Goal: Find specific page/section: Find specific page/section

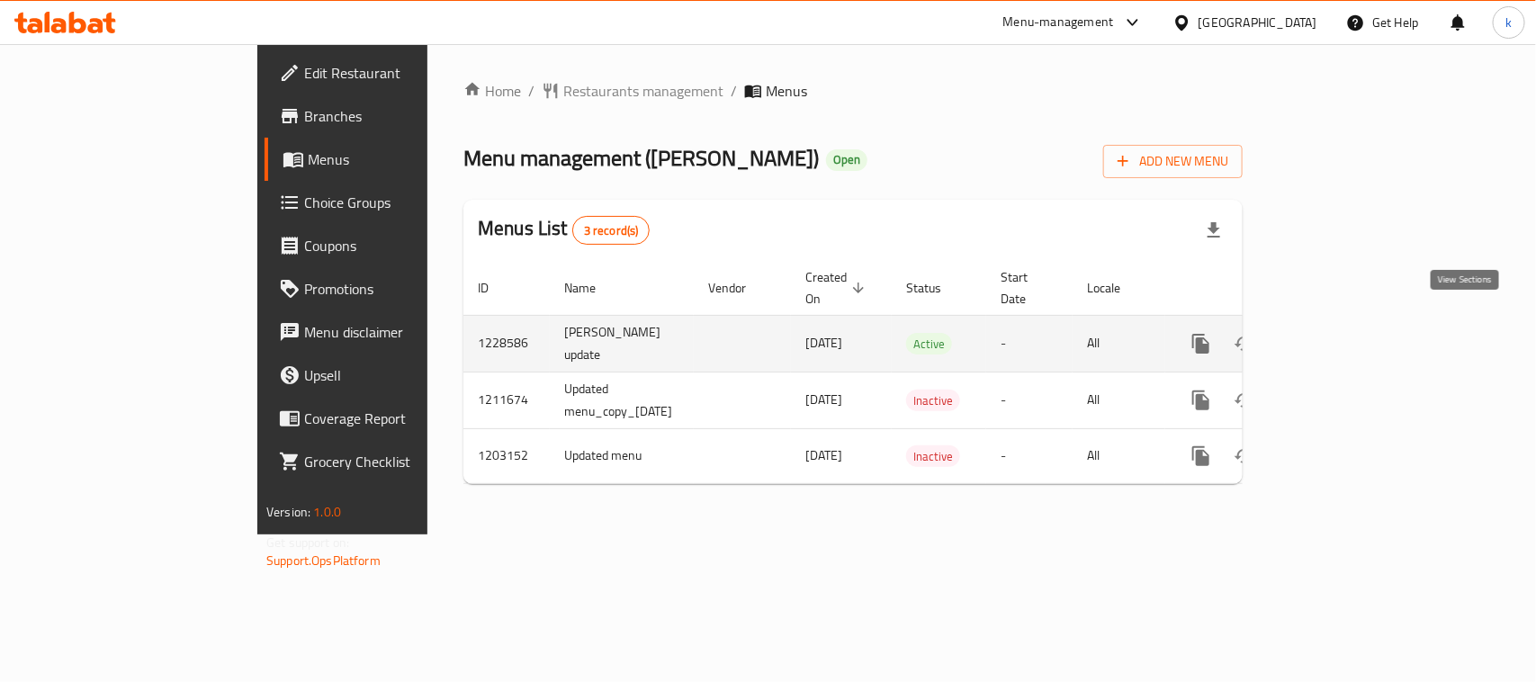
click at [1341, 333] on icon "enhanced table" at bounding box center [1331, 344] width 22 height 22
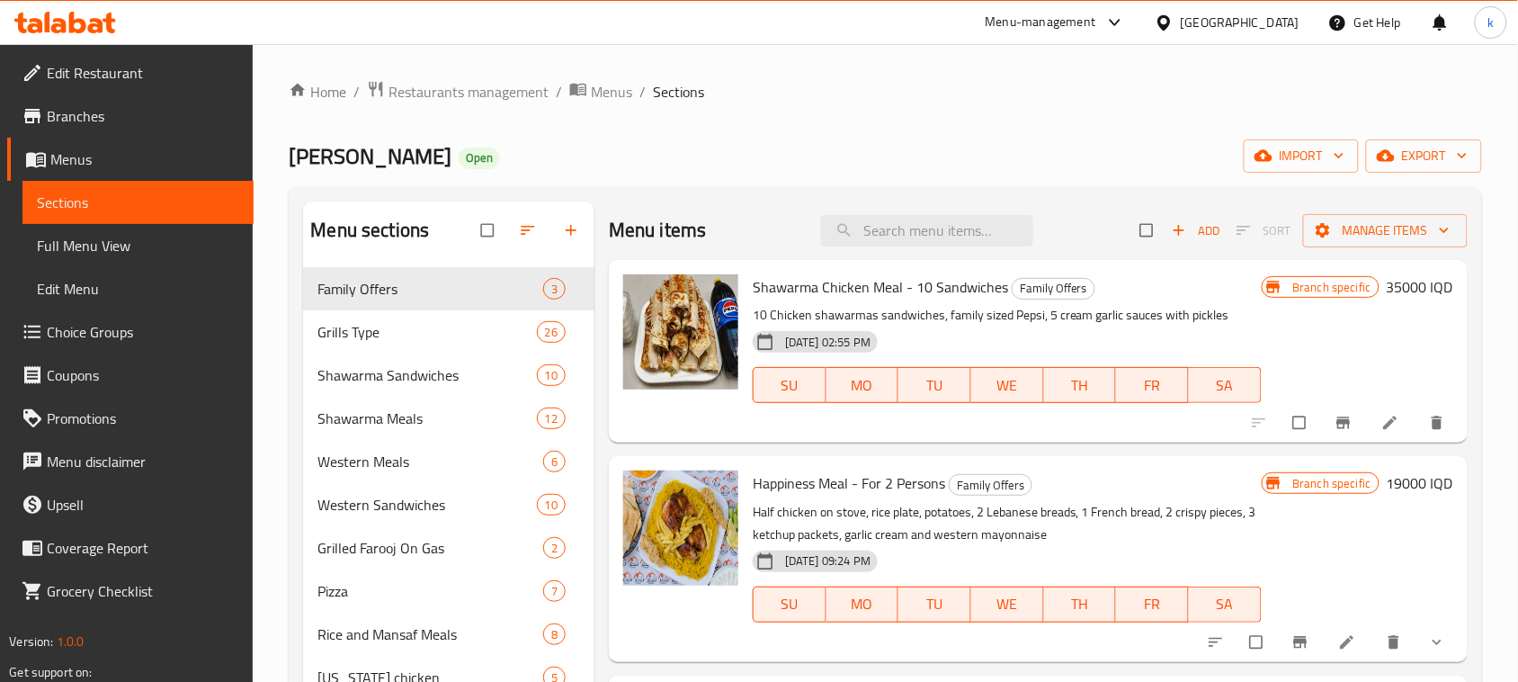
click at [118, 248] on span "Full Menu View" at bounding box center [138, 246] width 202 height 22
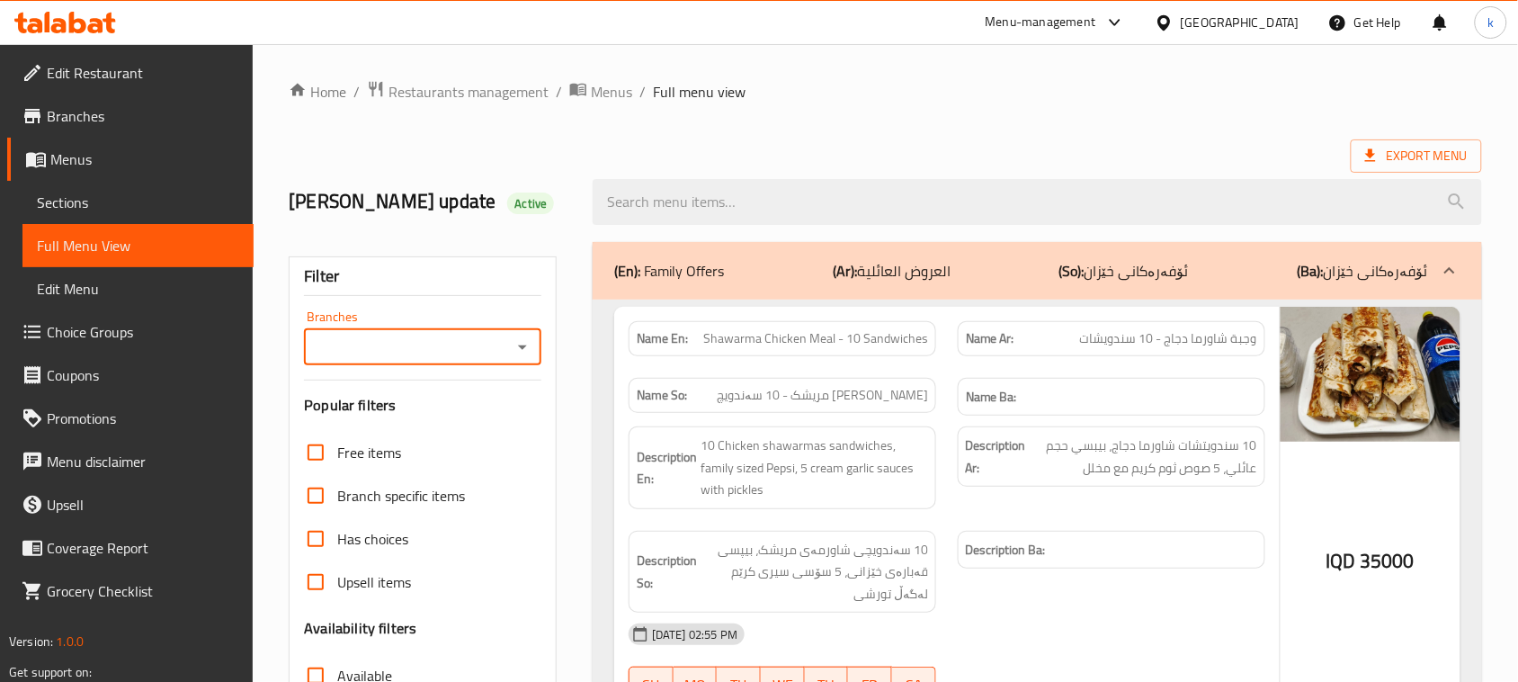
click at [517, 351] on icon "Open" at bounding box center [523, 347] width 22 height 22
click at [402, 415] on span "Dhaif Almukhtar, Bakhtiary" at bounding box center [422, 436] width 208 height 43
type input "Dhaif Almukhtar, Bakhtiary"
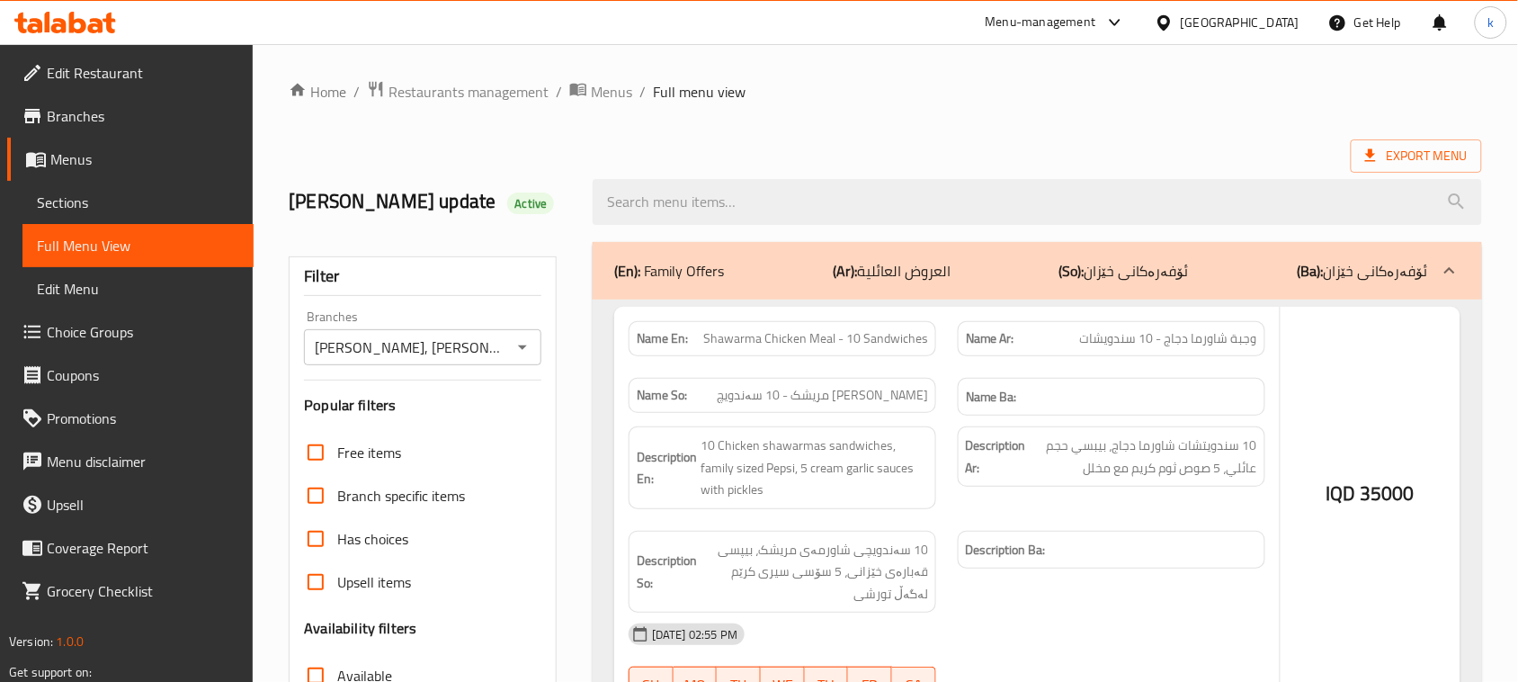
click at [515, 145] on div at bounding box center [759, 341] width 1518 height 682
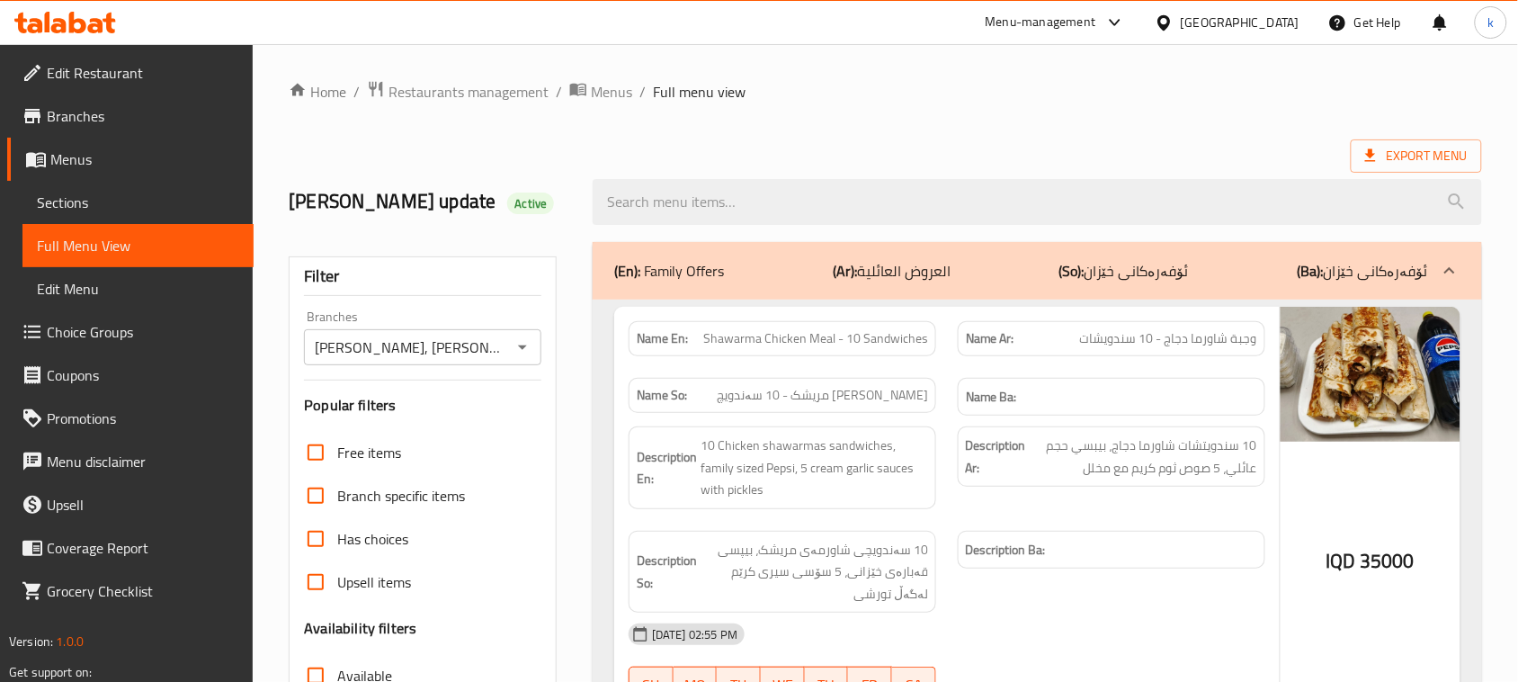
scroll to position [450, 0]
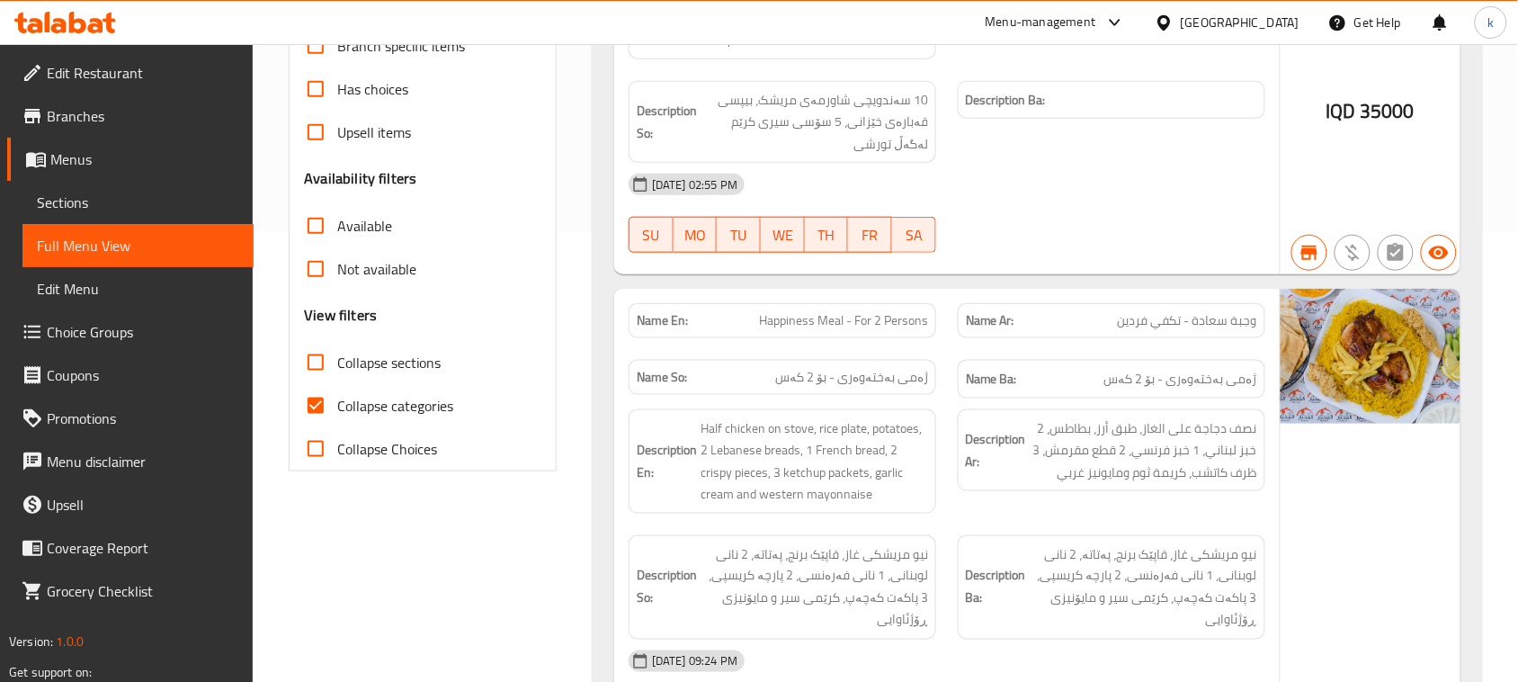
click at [318, 407] on input "Collapse categories" at bounding box center [315, 405] width 43 height 43
checkbox input "false"
paste input "Half Kilo Meat Kebab"
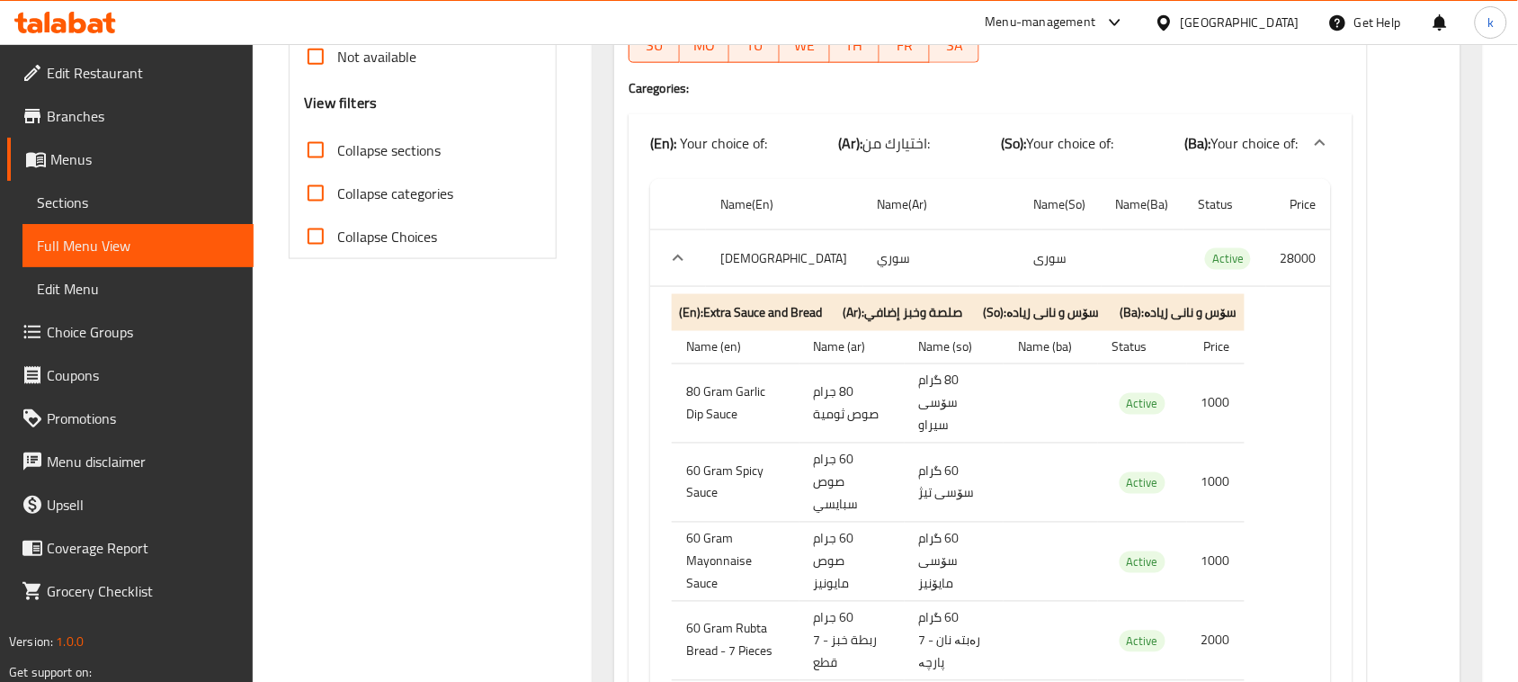
scroll to position [675, 0]
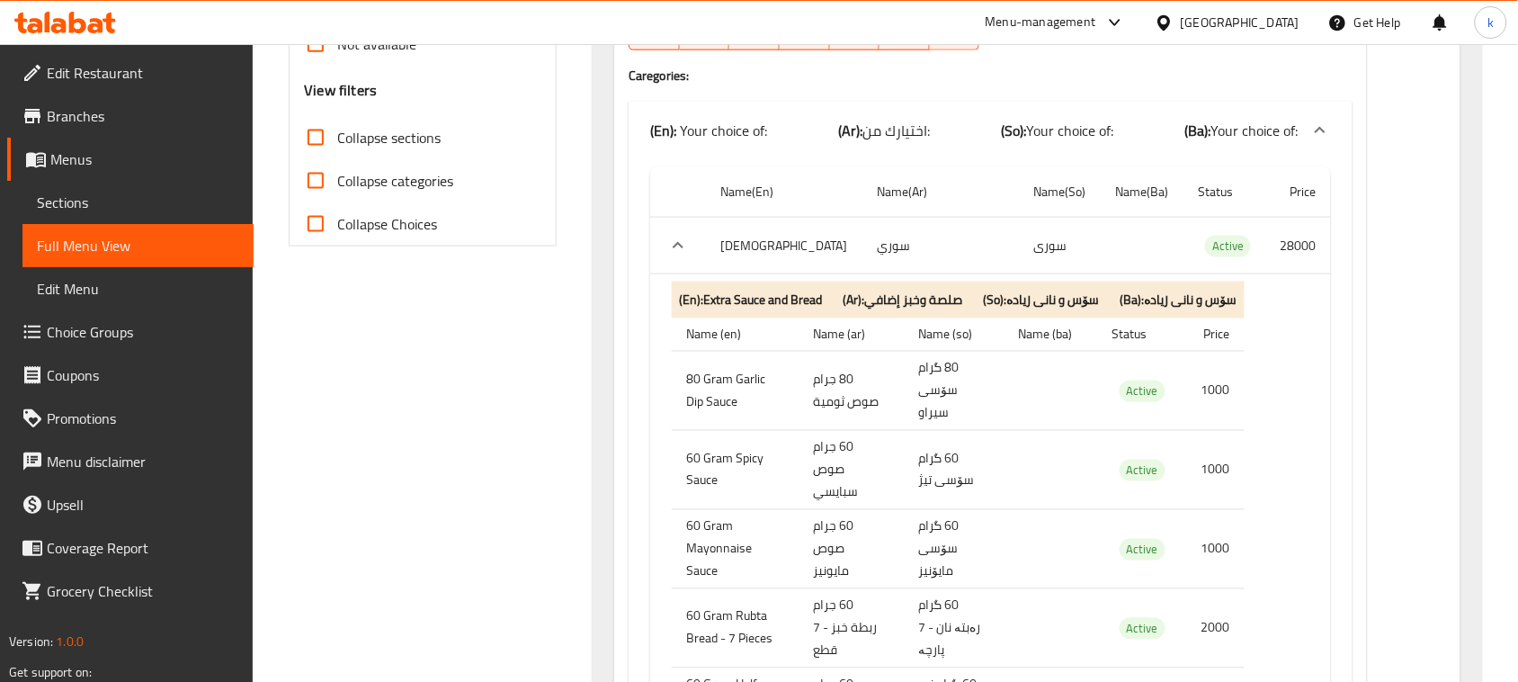
type input "Half Kilo Meat Kebab"
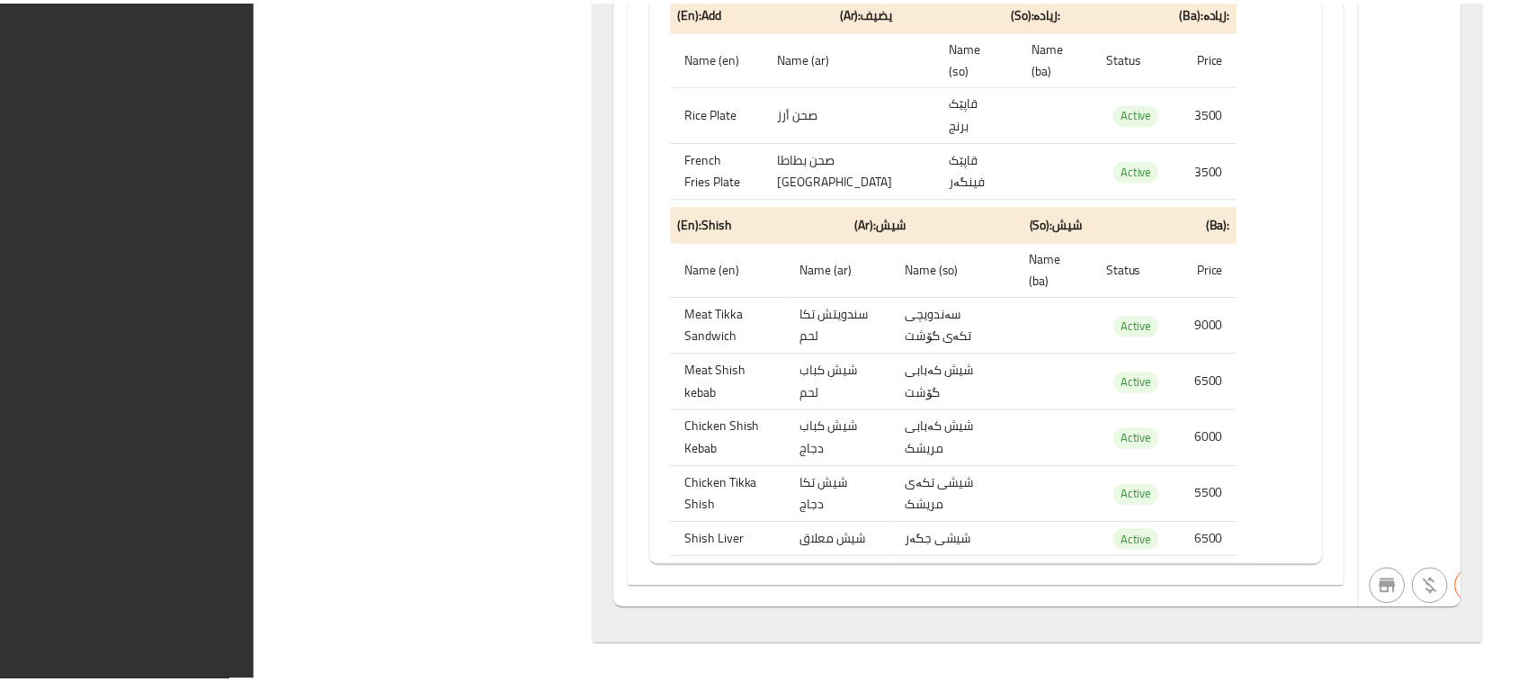
scroll to position [3772, 0]
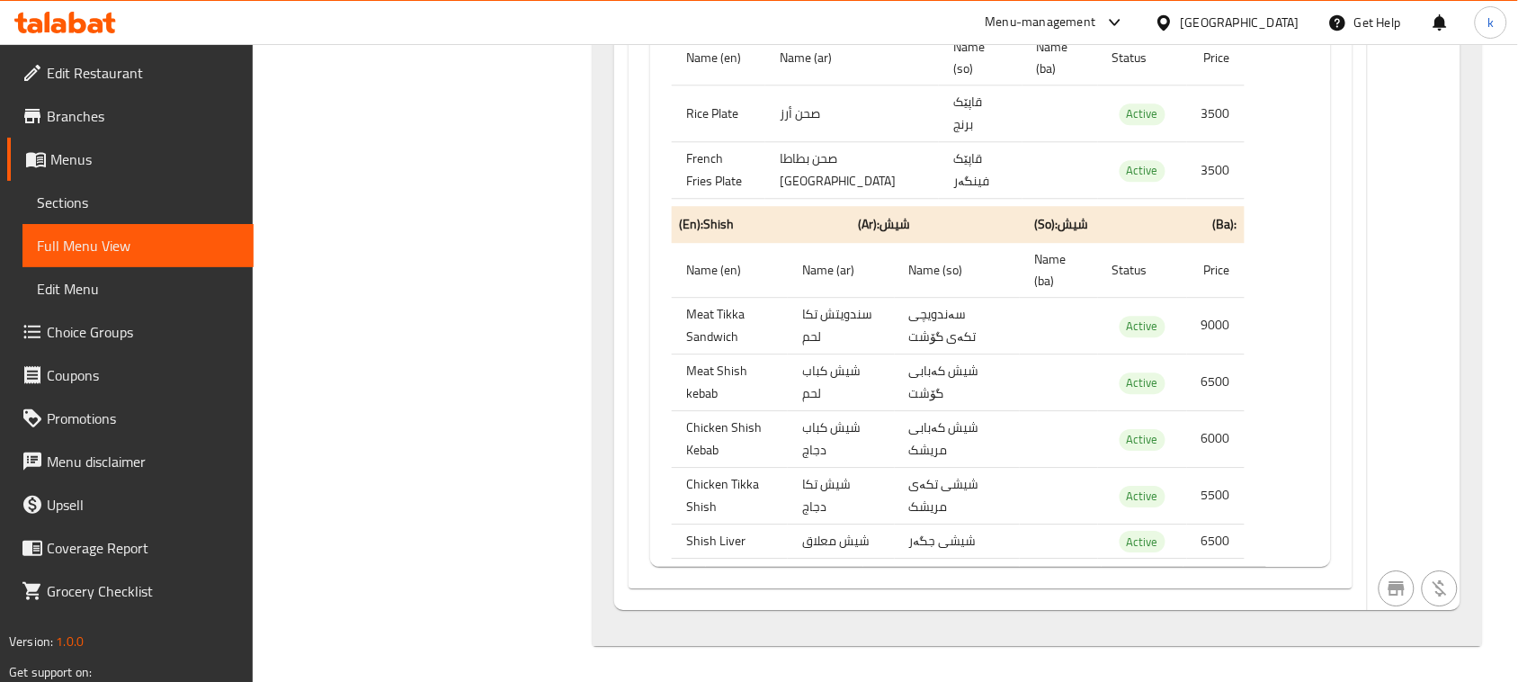
click at [82, 20] on icon at bounding box center [77, 23] width 17 height 22
